Goal: Task Accomplishment & Management: Manage account settings

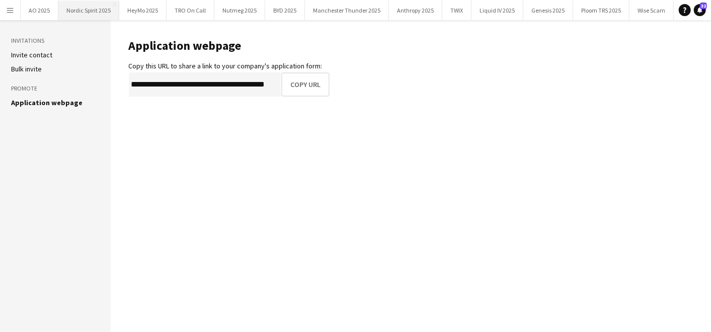
click at [80, 15] on button "Nordic Spirit 2025 Close" at bounding box center [88, 11] width 61 height 20
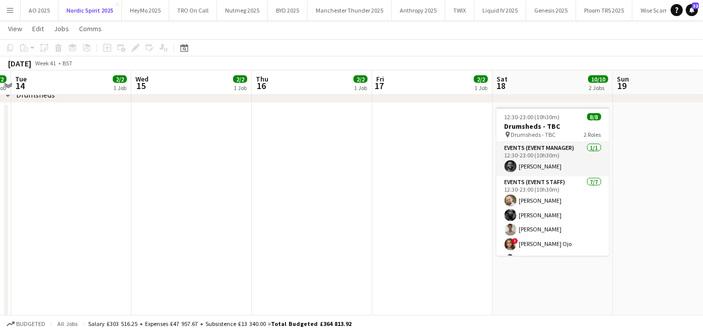
scroll to position [0, 352]
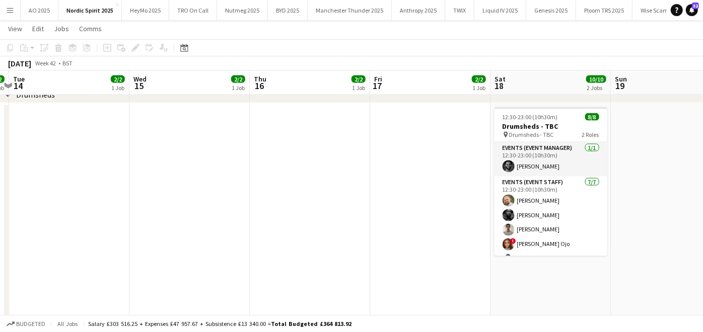
click at [13, 4] on button "Menu" at bounding box center [10, 10] width 20 height 20
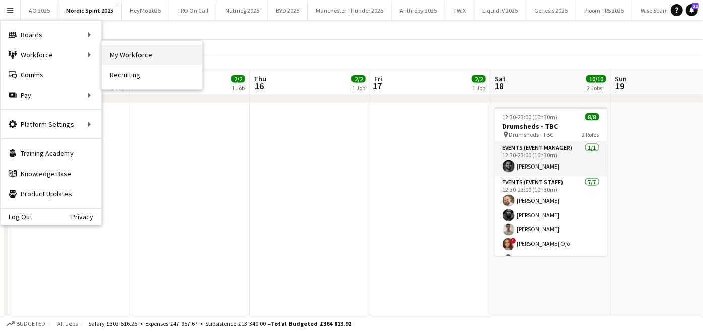
click at [146, 58] on link "My Workforce" at bounding box center [152, 55] width 101 height 20
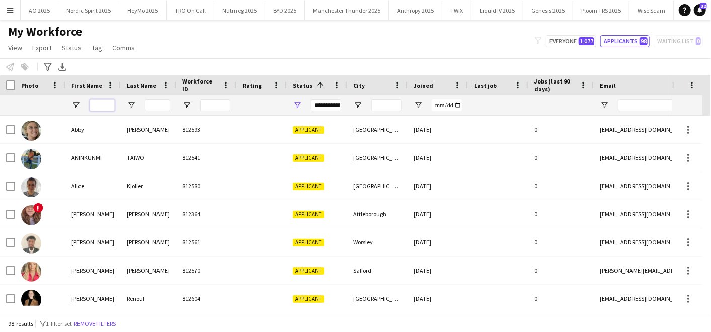
click at [107, 107] on input "First Name Filter Input" at bounding box center [102, 105] width 25 height 12
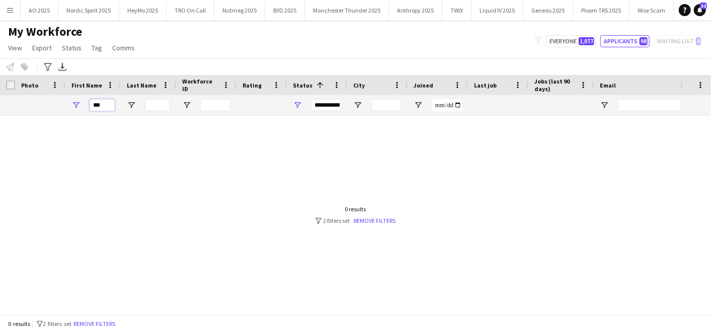
type input "***"
drag, startPoint x: 562, startPoint y: 48, endPoint x: 571, endPoint y: 40, distance: 11.4
click at [571, 40] on div "My Workforce View Views Default view Compliance Log New view Update view Delete…" at bounding box center [355, 41] width 711 height 34
click at [571, 40] on button "Everyone 1,077" at bounding box center [571, 41] width 50 height 12
type input "**********"
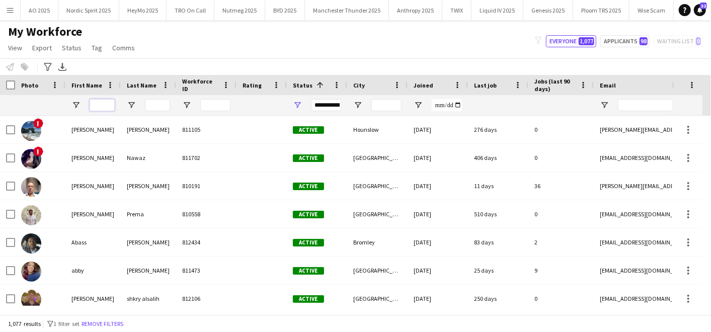
click at [98, 102] on input "First Name Filter Input" at bounding box center [102, 105] width 25 height 12
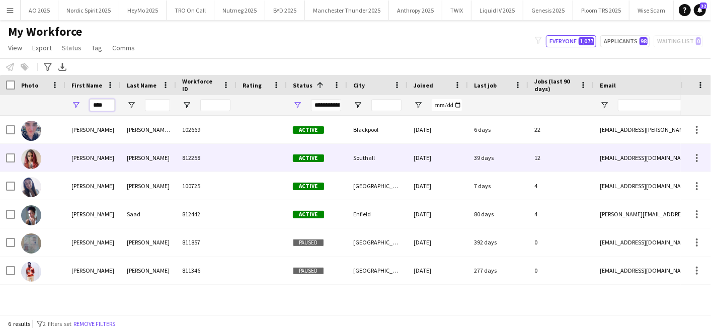
type input "****"
click at [68, 168] on div "[PERSON_NAME]" at bounding box center [92, 158] width 55 height 28
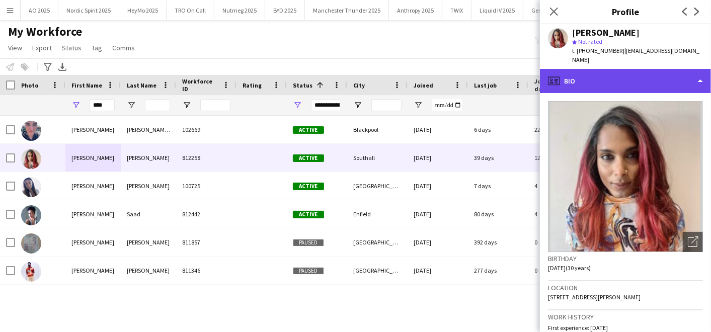
click at [624, 87] on div "profile Bio" at bounding box center [625, 81] width 171 height 24
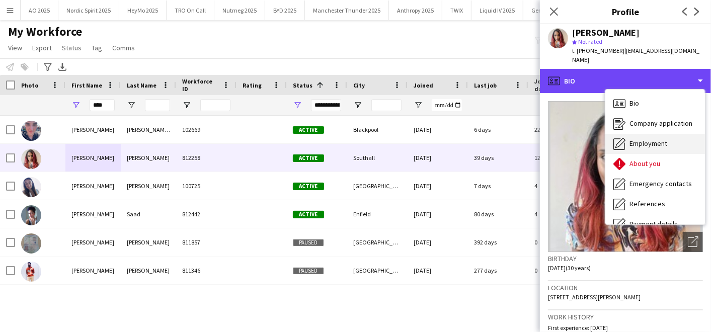
scroll to position [134, 0]
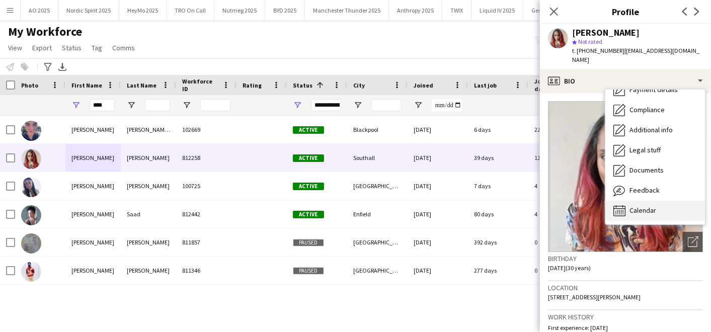
click at [635, 214] on span "Calendar" at bounding box center [643, 210] width 27 height 9
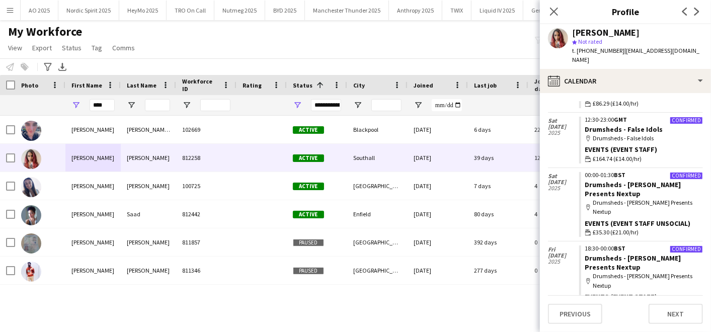
scroll to position [0, 410]
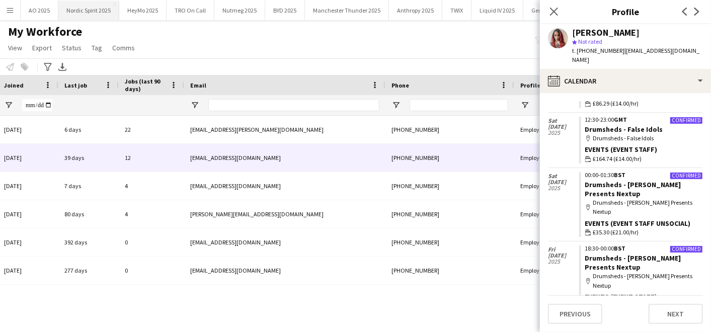
click at [85, 14] on button "Nordic Spirit 2025 Close" at bounding box center [88, 11] width 61 height 20
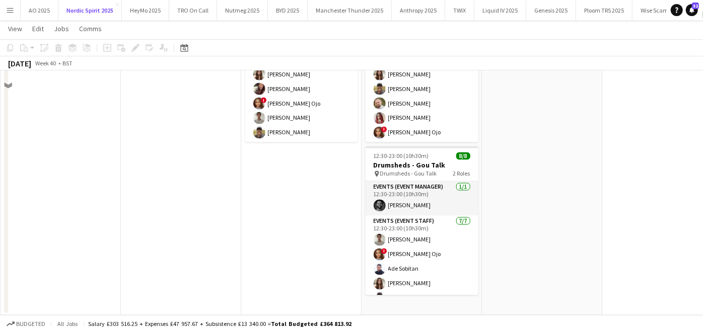
scroll to position [972, 0]
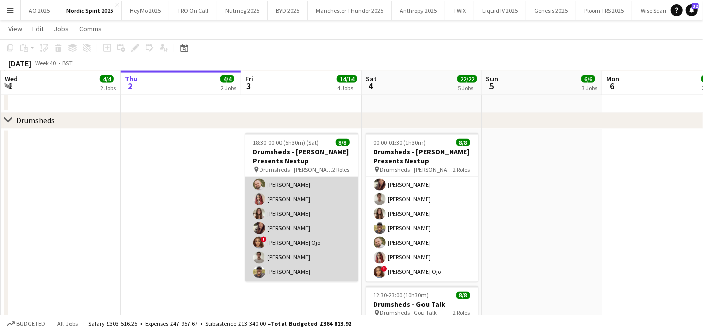
click at [279, 228] on app-card-role "Events (Event Staff) [DATE] 18:30-00:00 (5h30m) [PERSON_NAME] [PERSON_NAME] [PE…" at bounding box center [301, 222] width 113 height 122
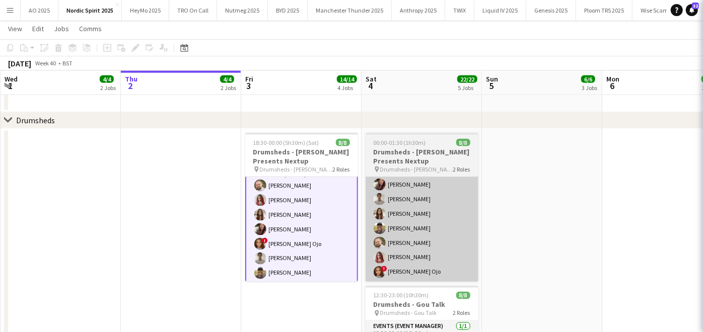
scroll to position [51, 0]
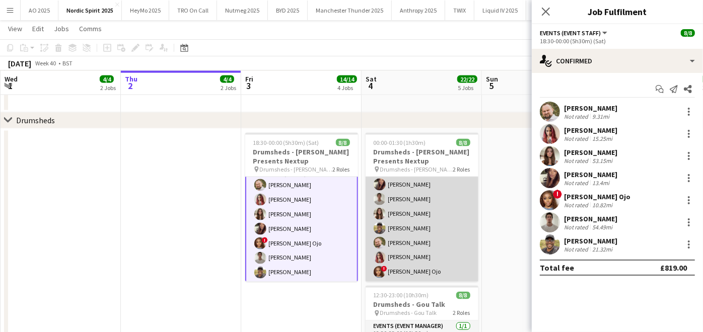
click at [410, 233] on app-card-role "Events (Event Staff Unsocial) [DATE] 00:00-01:30 (1h30m) Yumi [PERSON_NAME] [PE…" at bounding box center [421, 222] width 113 height 122
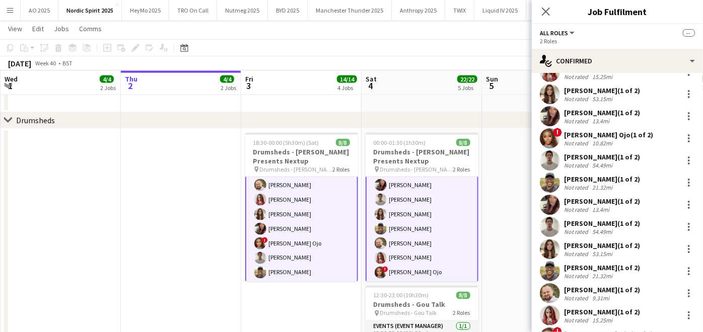
scroll to position [0, 0]
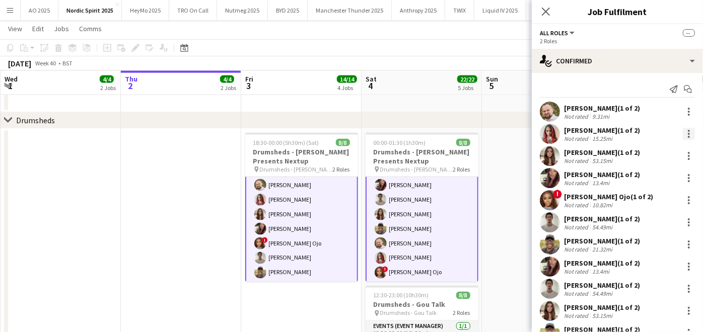
click at [682, 134] on div at bounding box center [688, 134] width 12 height 12
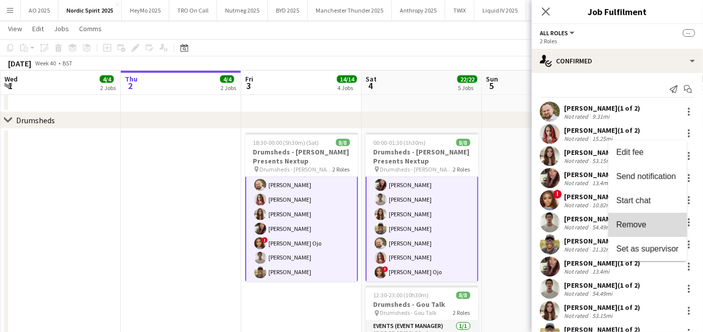
click at [646, 233] on button "Remove" at bounding box center [647, 225] width 79 height 24
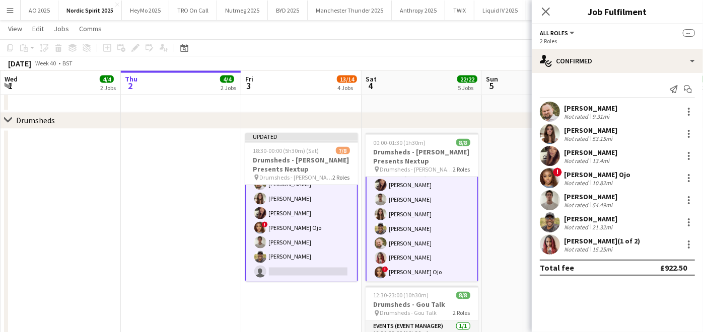
scroll to position [52, 0]
click at [685, 247] on div at bounding box center [688, 245] width 12 height 12
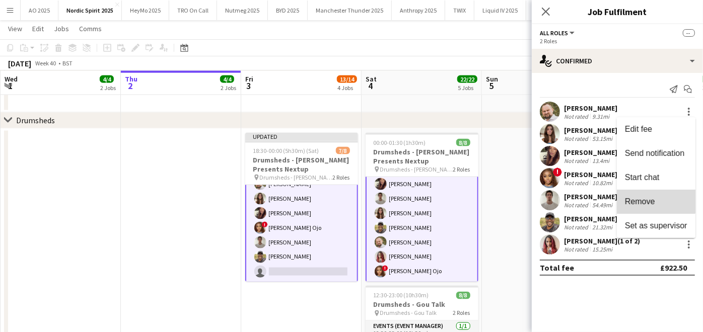
click at [652, 201] on span "Remove" at bounding box center [640, 201] width 30 height 9
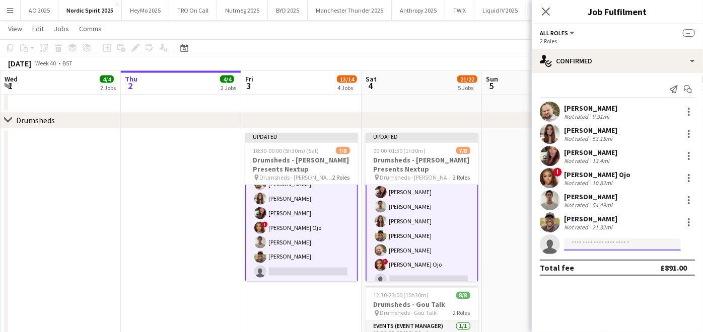
click at [600, 247] on input at bounding box center [622, 245] width 117 height 12
type input "***"
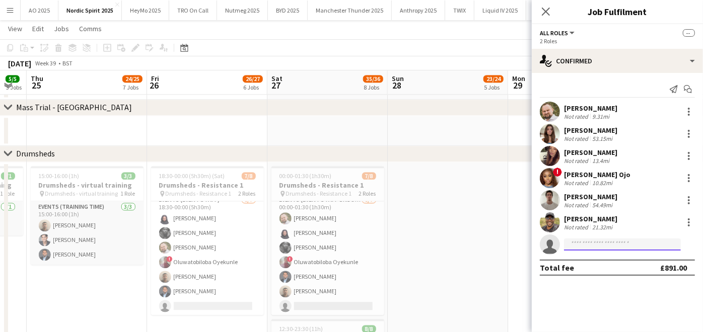
scroll to position [1367, 0]
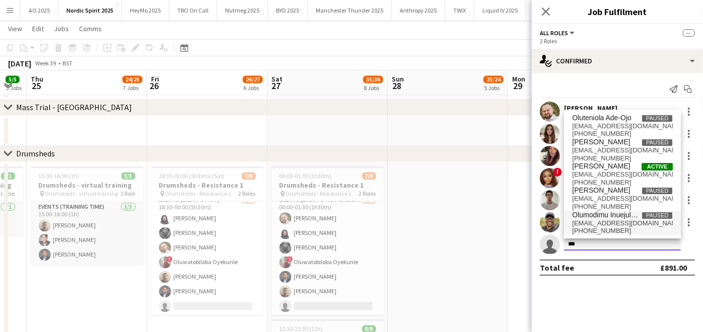
type input "***"
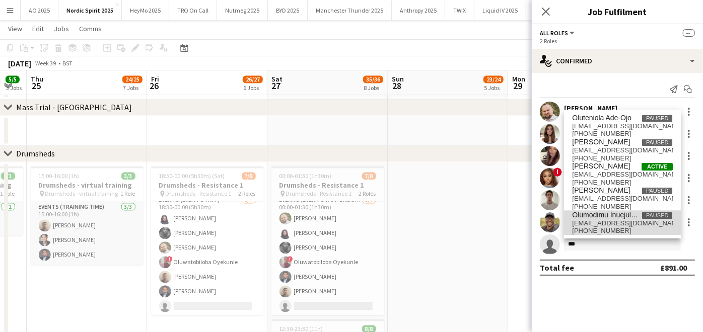
click at [575, 219] on span "[EMAIL_ADDRESS][DOMAIN_NAME]" at bounding box center [622, 223] width 101 height 8
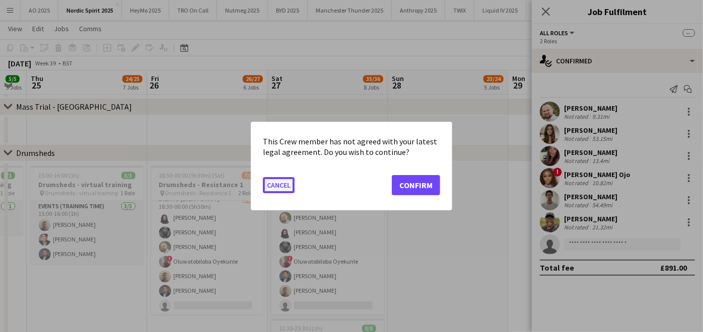
click at [290, 180] on button "Cancel" at bounding box center [279, 185] width 32 height 16
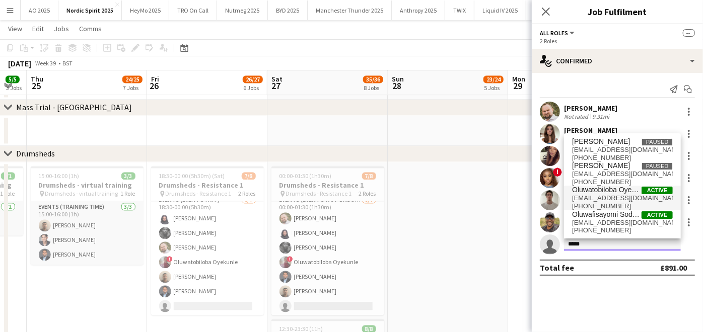
type input "*****"
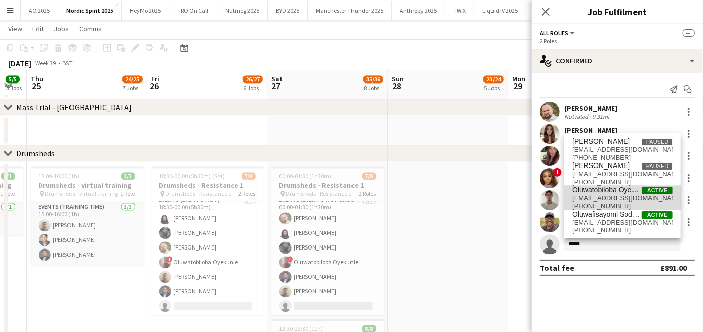
click at [579, 187] on span "Oluwatobiloba Oyekunle" at bounding box center [606, 190] width 69 height 9
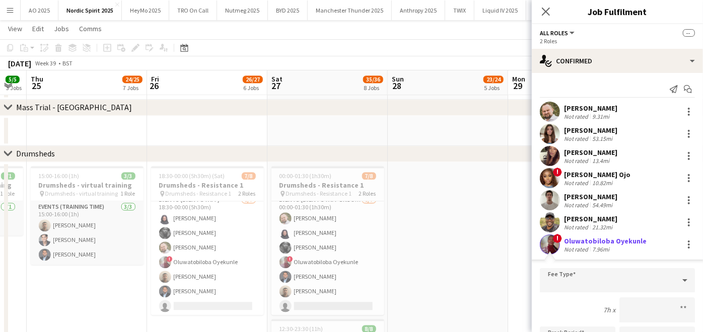
scroll to position [178, 0]
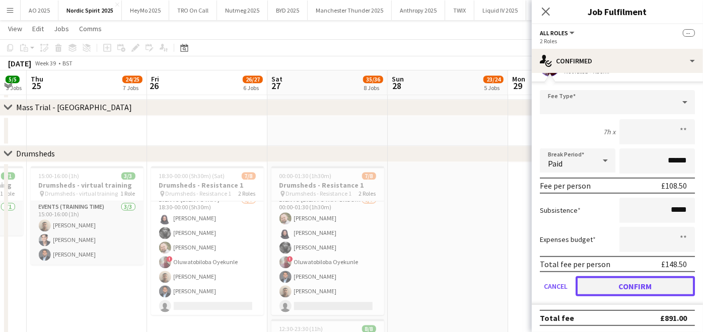
click at [610, 281] on button "Confirm" at bounding box center [634, 286] width 119 height 20
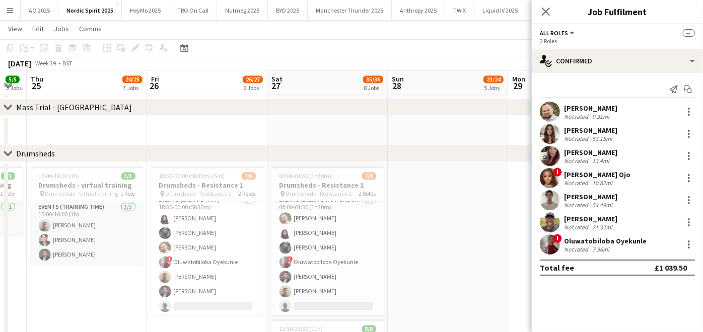
scroll to position [0, 0]
click at [389, 229] on app-date-cell at bounding box center [448, 325] width 120 height 326
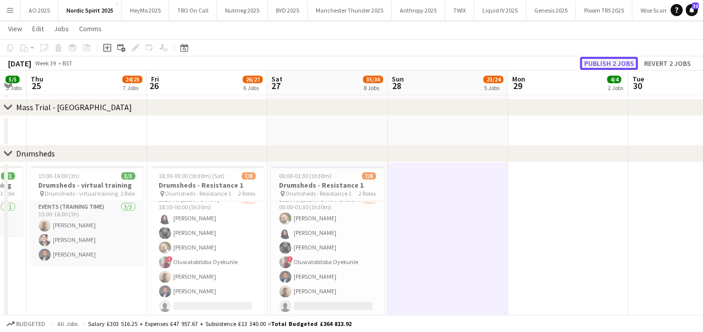
click at [621, 64] on button "Publish 2 jobs" at bounding box center [609, 63] width 58 height 13
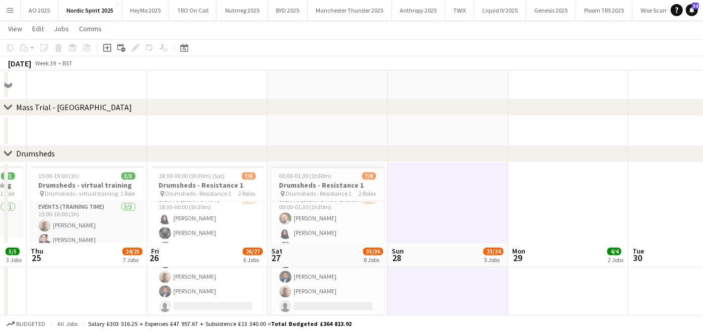
scroll to position [1540, 0]
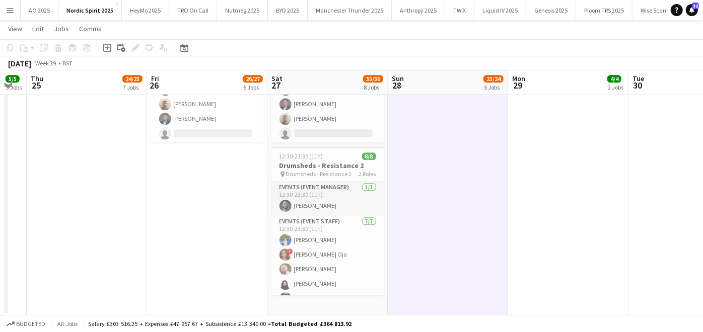
click at [546, 228] on app-date-cell at bounding box center [568, 152] width 120 height 326
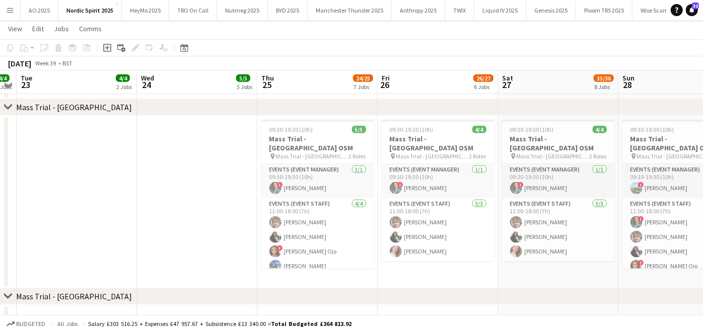
scroll to position [757, 0]
click at [310, 141] on h3 "Mass Trial - [GEOGRAPHIC_DATA] OSM" at bounding box center [317, 144] width 113 height 18
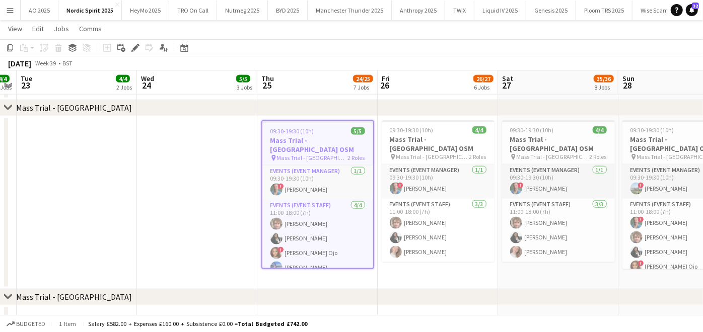
click at [312, 273] on app-date-cell "09:30-19:30 (10h) 5/5 Mass Trial - [GEOGRAPHIC_DATA] OSM pin Mass Trial - [GEOG…" at bounding box center [317, 202] width 120 height 173
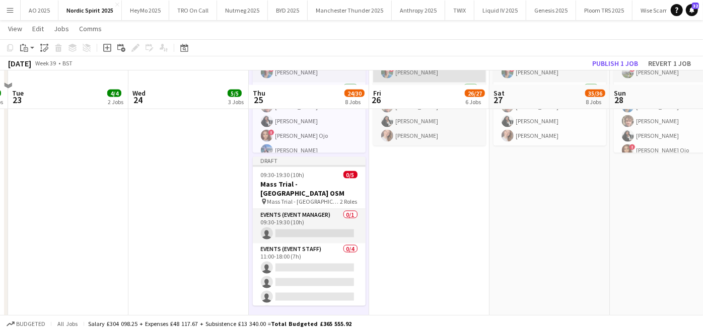
scroll to position [890, 0]
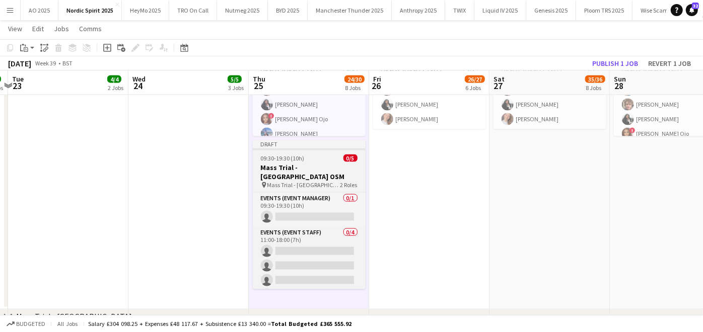
click at [308, 155] on div "09:30-19:30 (10h) 0/5" at bounding box center [309, 159] width 113 height 8
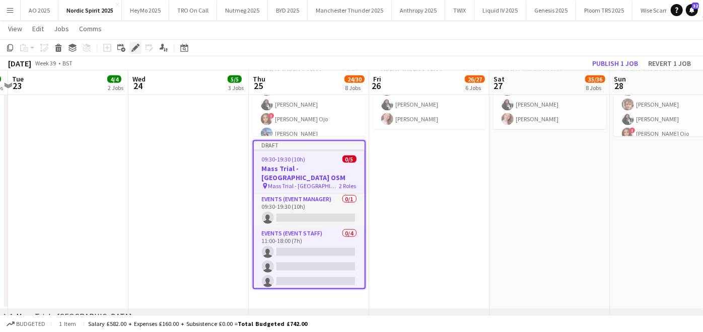
click at [137, 51] on icon "Edit" at bounding box center [135, 48] width 8 height 8
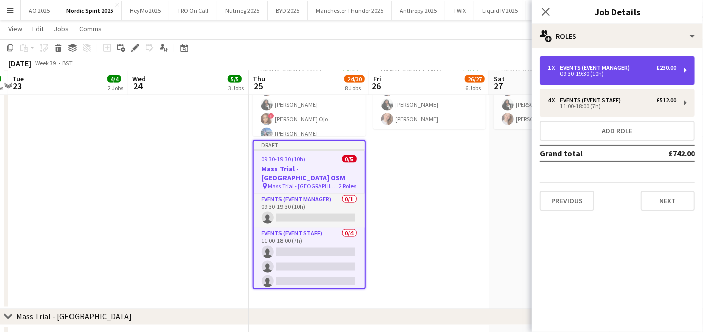
click at [587, 63] on div "1 x Events (Event Manager) £230.00 09:30-19:30 (10h)" at bounding box center [617, 70] width 155 height 28
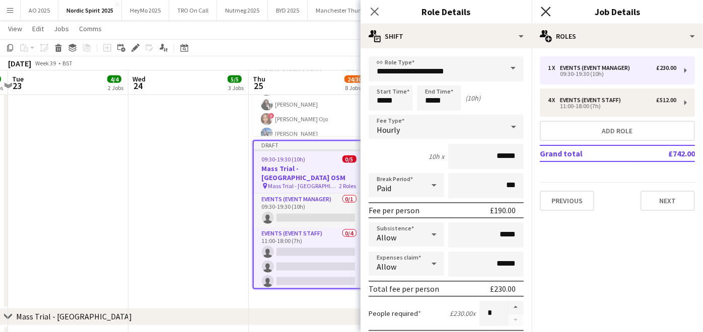
click at [541, 11] on icon "Close pop-in" at bounding box center [546, 12] width 10 height 10
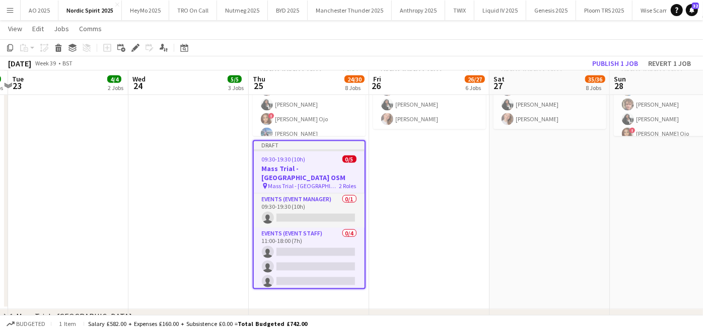
click at [155, 233] on app-date-cell at bounding box center [188, 146] width 120 height 326
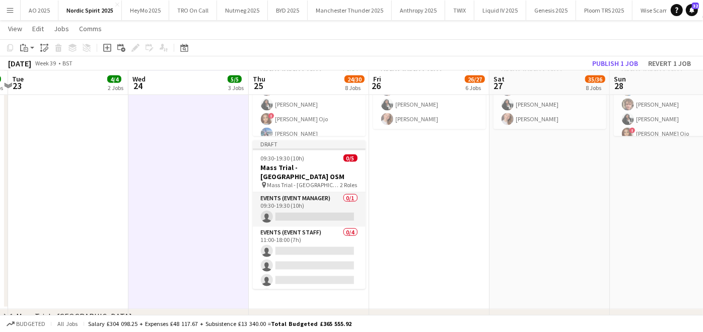
click at [13, 8] on app-icon "Menu" at bounding box center [10, 10] width 8 height 8
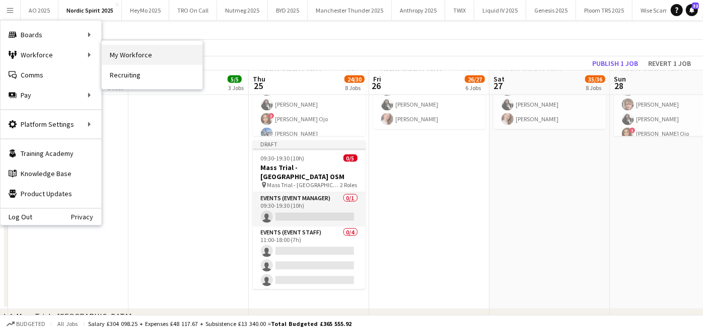
click at [130, 56] on link "My Workforce" at bounding box center [152, 55] width 101 height 20
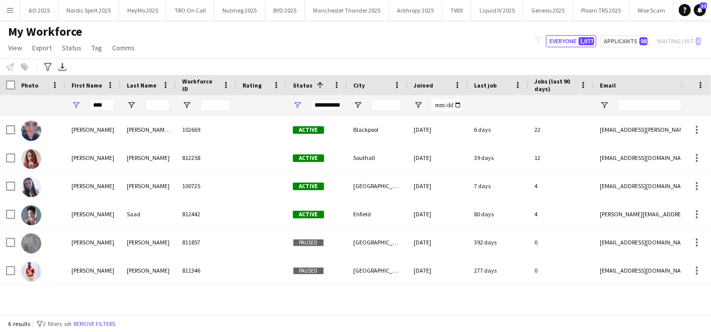
click at [45, 110] on div at bounding box center [40, 105] width 38 height 20
drag, startPoint x: 108, startPoint y: 109, endPoint x: 0, endPoint y: 96, distance: 108.4
click at [0, 96] on html "Menu Boards Boards Boards All jobs Status Workforce Workforce My Workforce Recr…" at bounding box center [355, 166] width 711 height 332
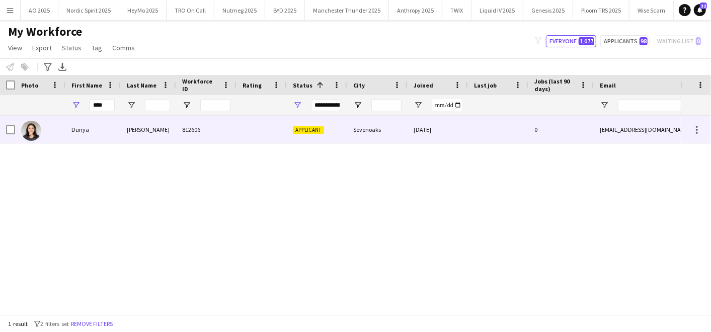
click at [96, 127] on div "Dunya" at bounding box center [92, 130] width 55 height 28
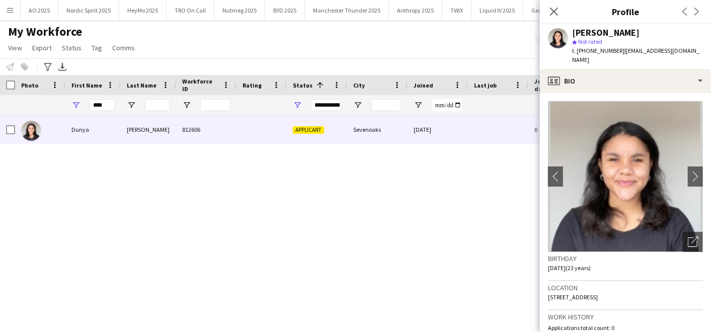
click at [479, 244] on div "Dunya [PERSON_NAME] 812606 Applicant Sevenoaks [DATE] 0 [EMAIL_ADDRESS][DOMAIN_…" at bounding box center [340, 211] width 681 height 190
drag, startPoint x: 56, startPoint y: 101, endPoint x: 45, endPoint y: 99, distance: 11.7
click at [45, 99] on div "****" at bounding box center [545, 105] width 1091 height 20
type input "*"
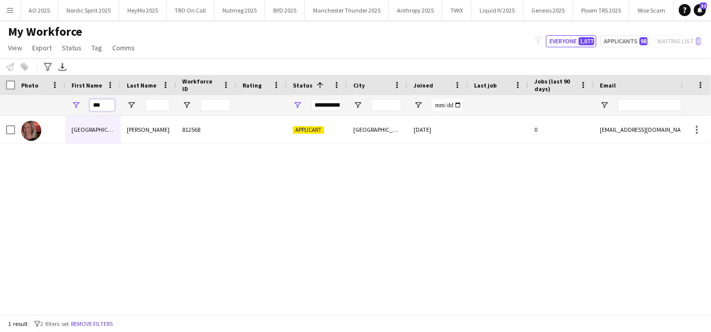
type input "***"
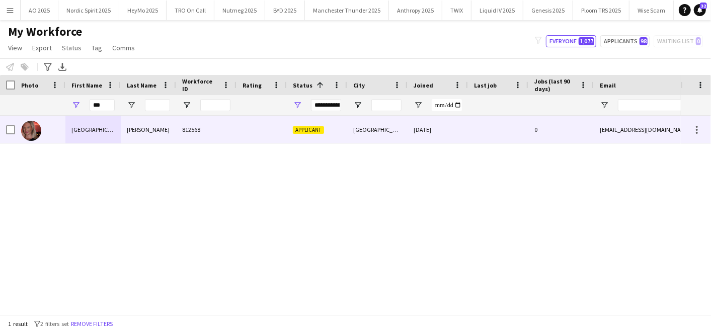
drag, startPoint x: 60, startPoint y: 179, endPoint x: 63, endPoint y: 123, distance: 56.4
click at [63, 123] on div "[PERSON_NAME] 812568 Applicant [GEOGRAPHIC_DATA] [DATE] 0 [EMAIL_ADDRESS][DOMAI…" at bounding box center [340, 211] width 681 height 190
click at [63, 123] on div at bounding box center [40, 130] width 50 height 28
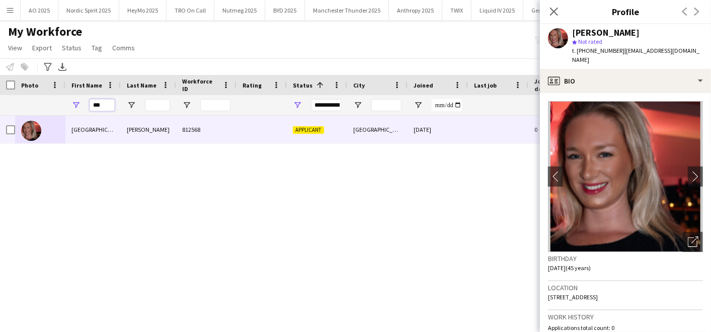
drag, startPoint x: 102, startPoint y: 108, endPoint x: 16, endPoint y: 88, distance: 88.4
click at [16, 88] on div "Workforce Details Photo First Name 1" at bounding box center [545, 95] width 1091 height 41
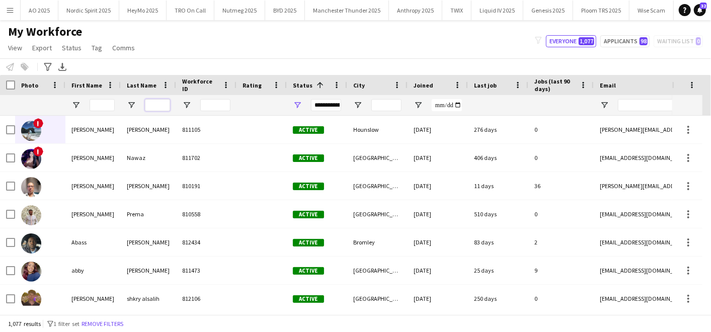
click at [160, 106] on input "Last Name Filter Input" at bounding box center [157, 105] width 25 height 12
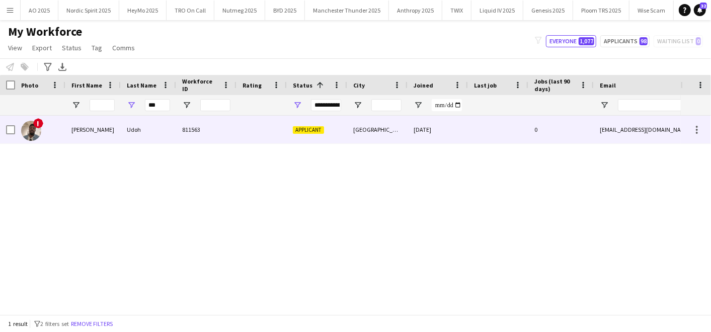
click at [102, 128] on div "[PERSON_NAME]" at bounding box center [92, 130] width 55 height 28
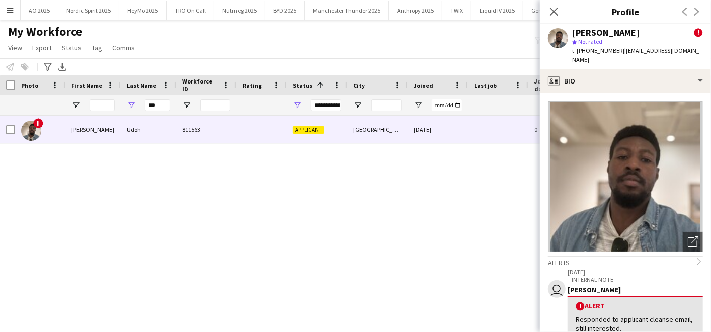
scroll to position [1, 0]
click at [441, 235] on div "! [PERSON_NAME] 811563 Applicant Manchester [DATE] 0 [EMAIL_ADDRESS][DOMAIN_NAM…" at bounding box center [340, 211] width 681 height 190
click at [168, 105] on input "***" at bounding box center [157, 105] width 25 height 12
type input "*"
